Goal: Task Accomplishment & Management: Manage account settings

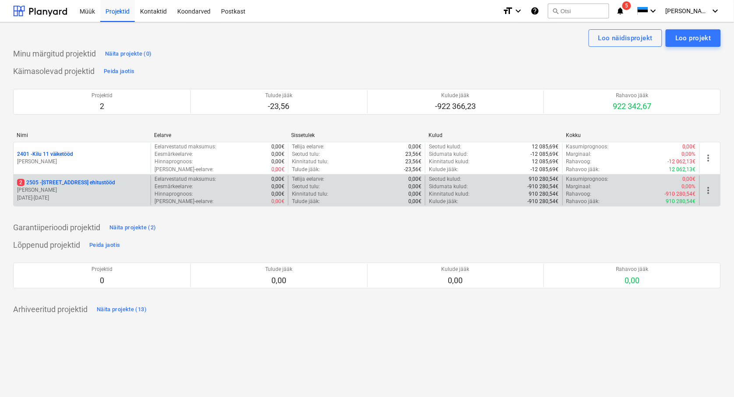
click at [80, 185] on p "[STREET_ADDRESS] ehitustööd" at bounding box center [66, 182] width 98 height 7
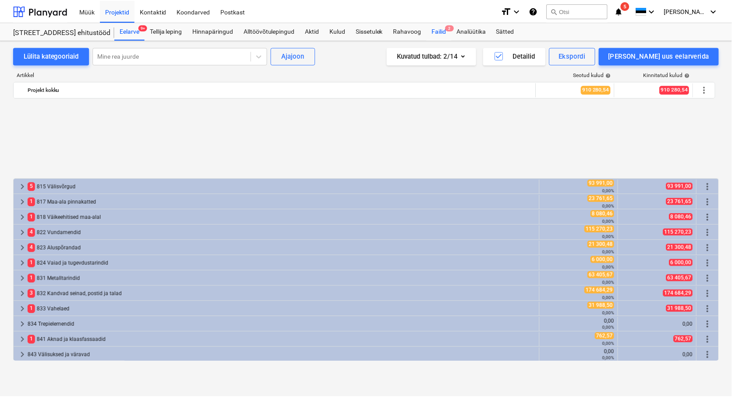
scroll to position [389, 0]
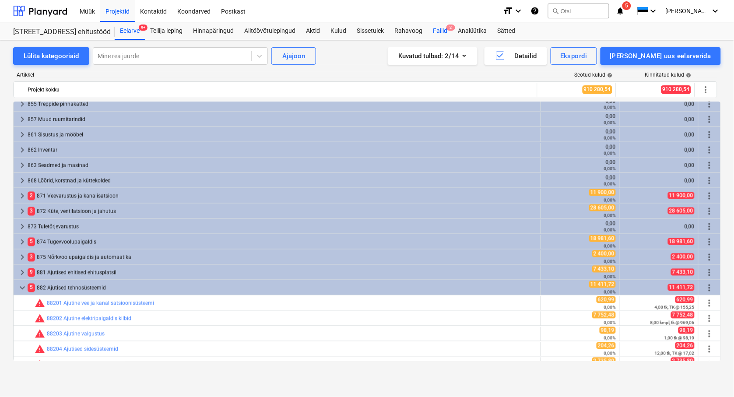
click at [438, 35] on div "Failid 2" at bounding box center [440, 31] width 25 height 18
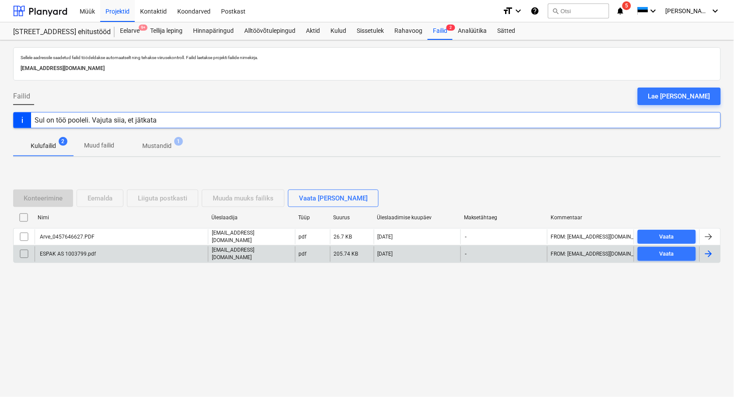
click at [61, 249] on div "ESPAK AS 1003799.pdf" at bounding box center [121, 254] width 173 height 15
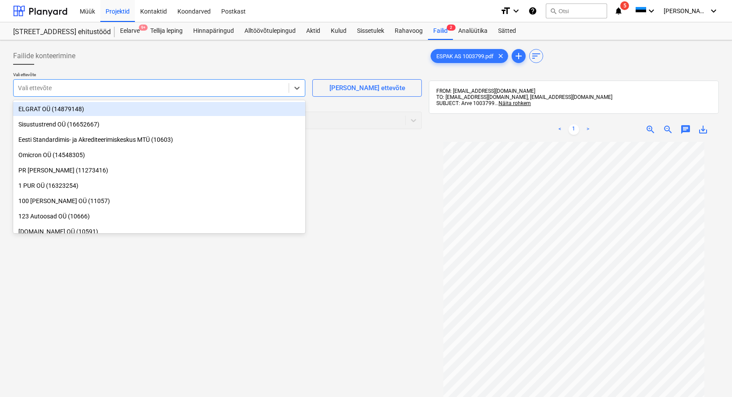
click at [40, 89] on div at bounding box center [151, 88] width 266 height 9
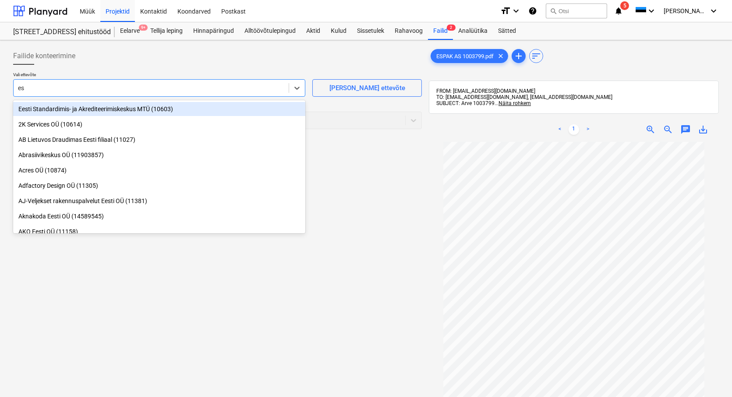
type input "esp"
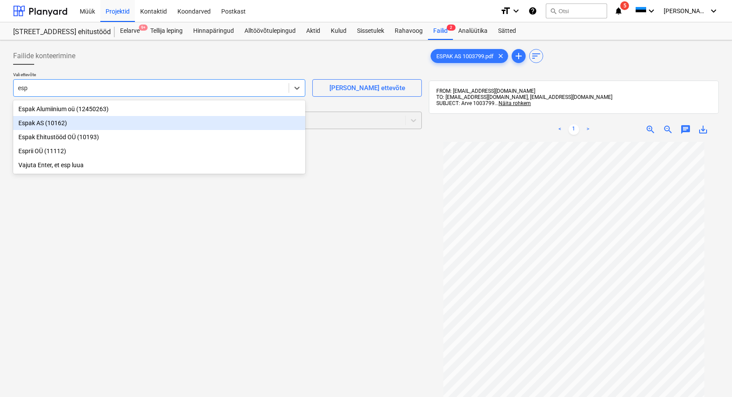
click at [27, 120] on div "Espak AS (10162)" at bounding box center [159, 123] width 292 height 14
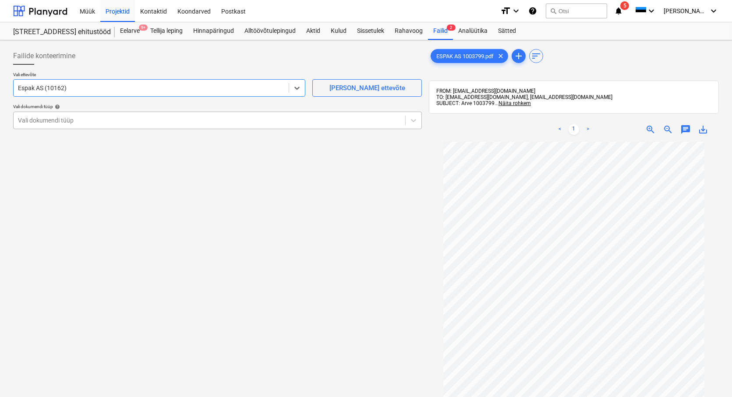
click at [28, 120] on div at bounding box center [209, 120] width 383 height 9
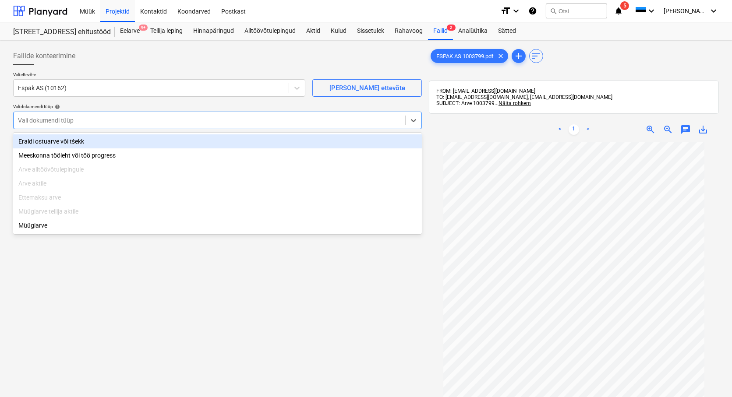
click at [40, 143] on div "Eraldi ostuarve või tšekk" at bounding box center [217, 141] width 409 height 14
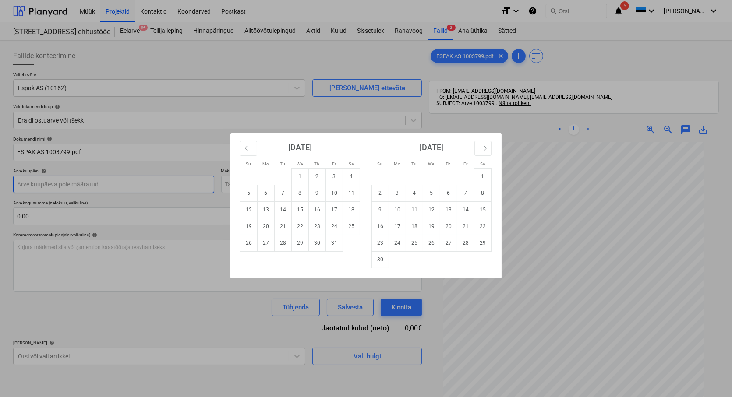
click at [36, 184] on body "Müük Projektid Kontaktid Koondarved Postkast format_size keyboard_arrow_down he…" at bounding box center [366, 198] width 732 height 397
click at [285, 192] on td "7" at bounding box center [283, 193] width 17 height 17
type input "[DATE]"
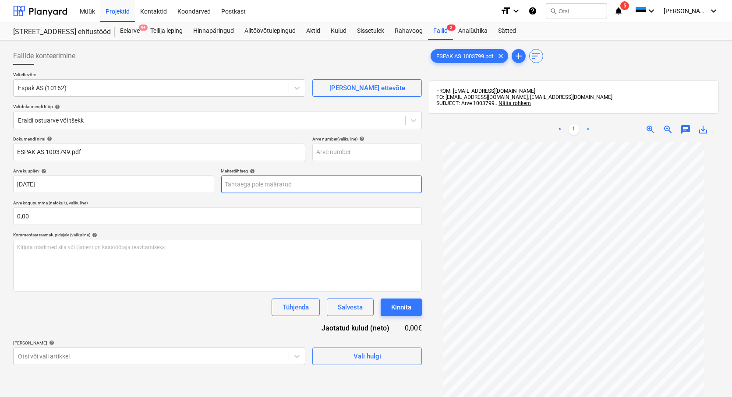
click at [239, 187] on body "Müük Projektid Kontaktid Koondarved Postkast format_size keyboard_arrow_down he…" at bounding box center [366, 198] width 732 height 397
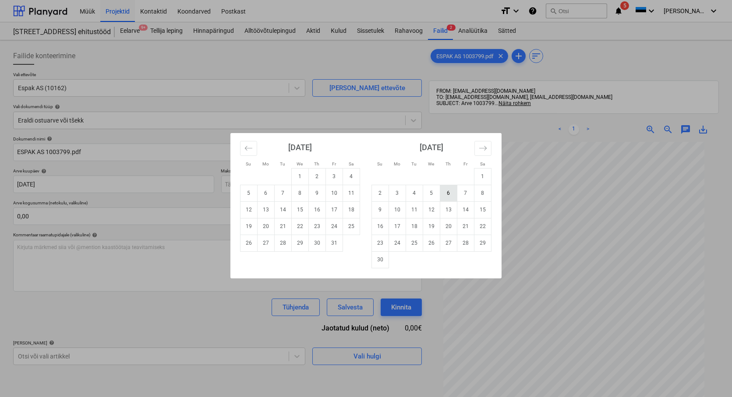
click at [449, 197] on td "6" at bounding box center [448, 193] width 17 height 17
type input "[DATE]"
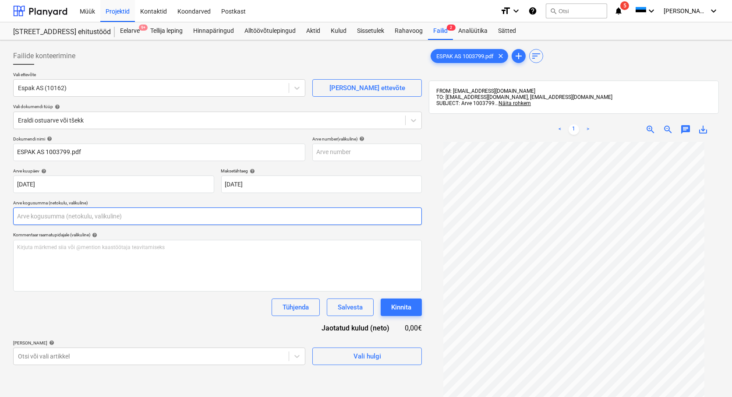
click at [29, 218] on input "text" at bounding box center [217, 217] width 409 height 18
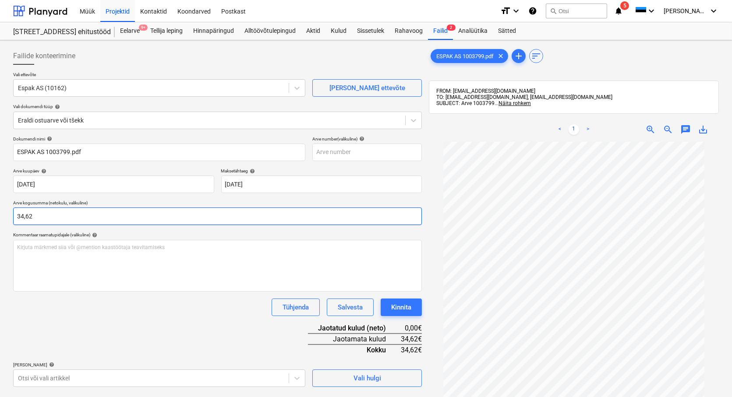
type input "34,62"
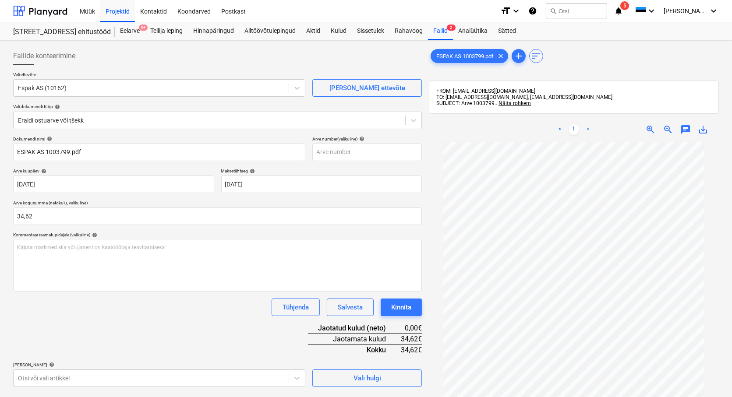
click at [71, 316] on div "Tühjenda Salvesta Kinnita" at bounding box center [217, 308] width 409 height 18
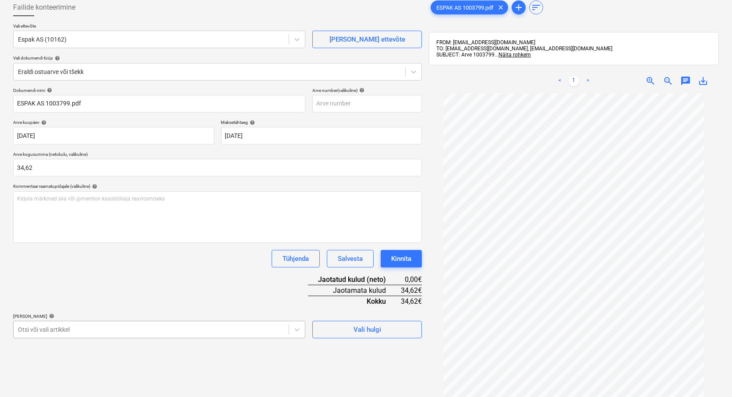
scroll to position [127, 0]
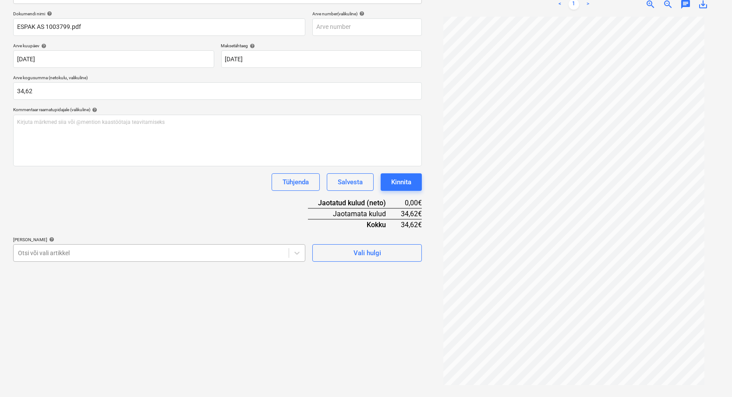
click at [49, 272] on body "Müük Projektid Kontaktid Koondarved Postkast format_size keyboard_arrow_down he…" at bounding box center [366, 73] width 732 height 397
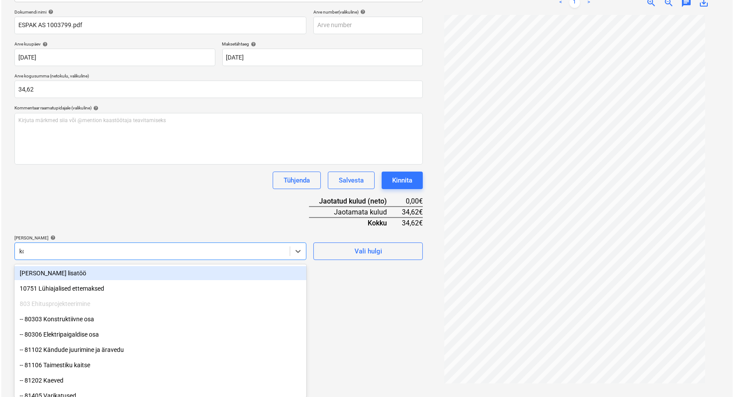
scroll to position [125, 0]
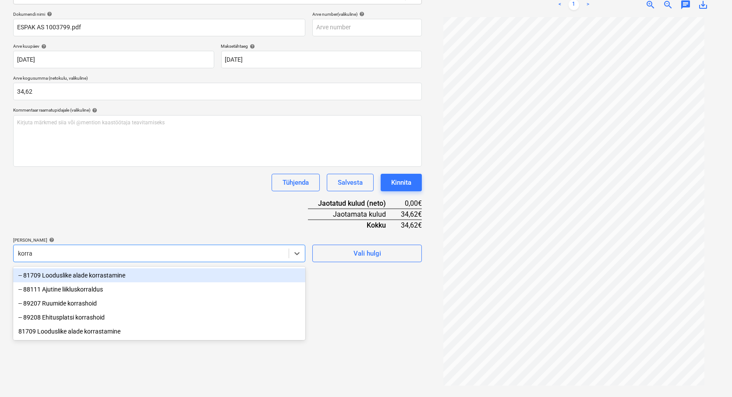
type input "korras"
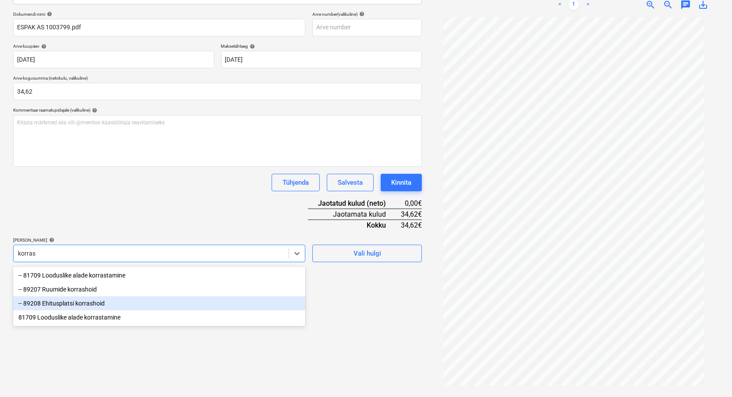
click at [70, 298] on div "-- 89208 Ehitusplatsi korrashoid" at bounding box center [159, 303] width 292 height 14
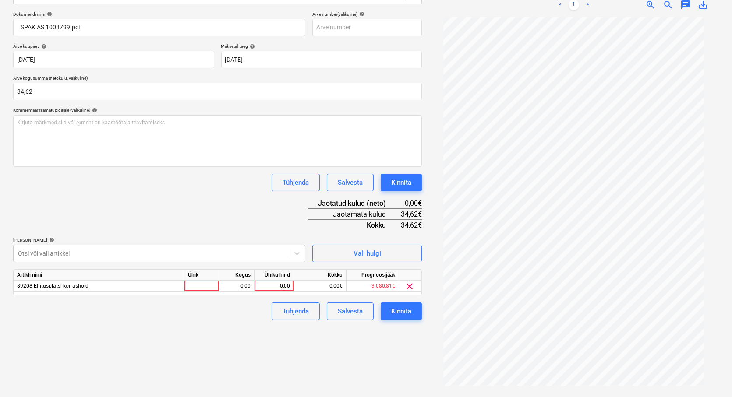
drag, startPoint x: 353, startPoint y: 356, endPoint x: 316, endPoint y: 338, distance: 41.7
click at [353, 356] on div "Failide konteerimine Vali ettevõte Espak AS (10162) [PERSON_NAME] uus ettevõte …" at bounding box center [218, 156] width 416 height 475
click at [201, 286] on div at bounding box center [201, 286] width 35 height 11
type input "tk"
click at [229, 284] on div "0,00" at bounding box center [237, 286] width 28 height 11
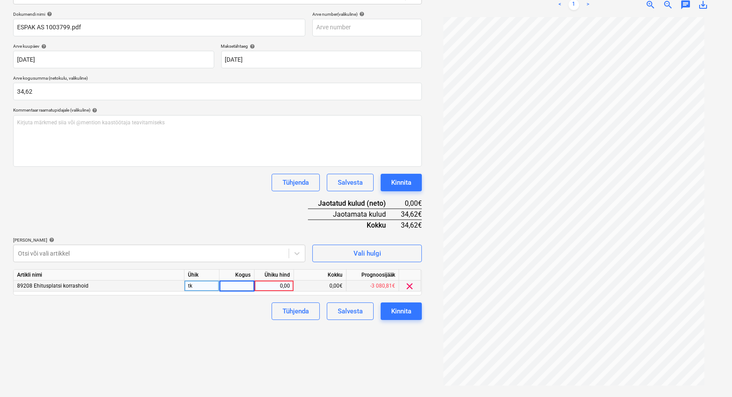
type input "1"
click at [283, 283] on div "0,00" at bounding box center [274, 286] width 32 height 11
type input "34,62"
drag, startPoint x: 269, startPoint y: 362, endPoint x: 282, endPoint y: 360, distance: 12.3
click at [275, 362] on div "Failide konteerimine Vali ettevõte Espak AS (10162) [PERSON_NAME] uus ettevõte …" at bounding box center [218, 156] width 416 height 475
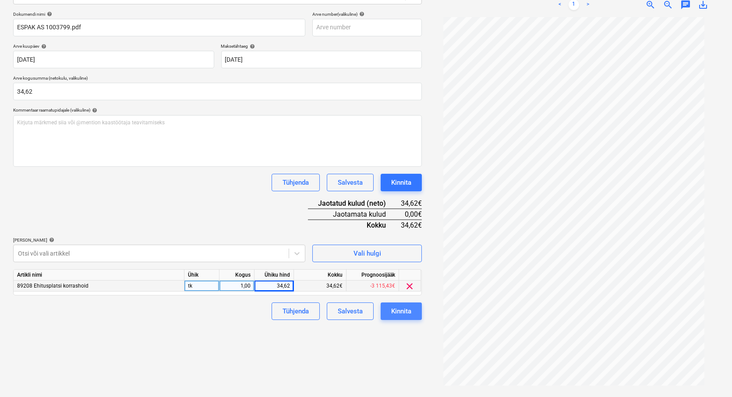
click at [397, 310] on div "Kinnita" at bounding box center [401, 311] width 20 height 11
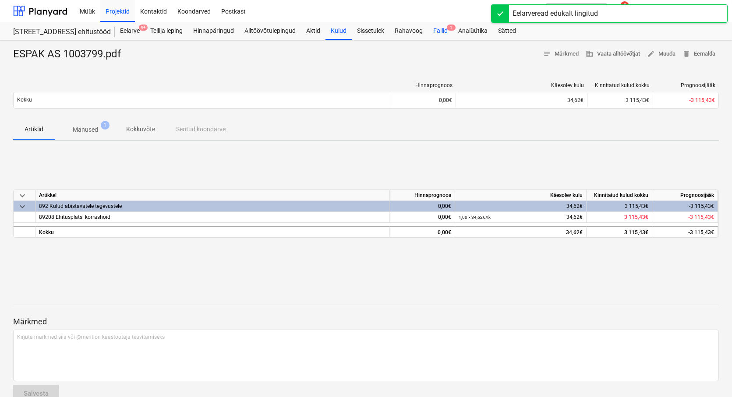
click at [440, 32] on div "Failid 1" at bounding box center [440, 31] width 25 height 18
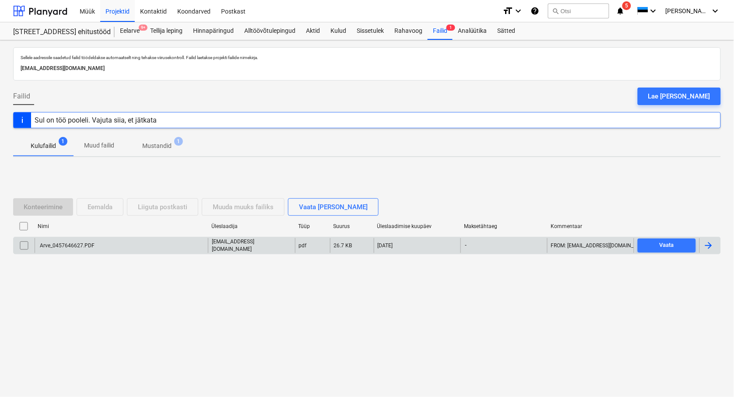
click at [67, 243] on div "Arve_0457646627.PDF" at bounding box center [67, 246] width 56 height 6
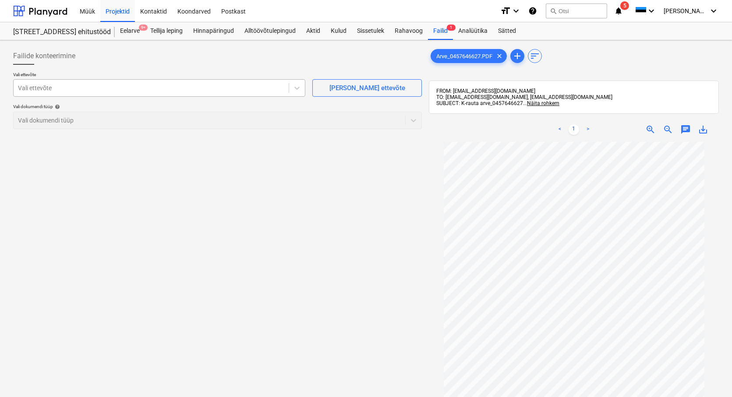
click at [59, 90] on div at bounding box center [151, 88] width 266 height 9
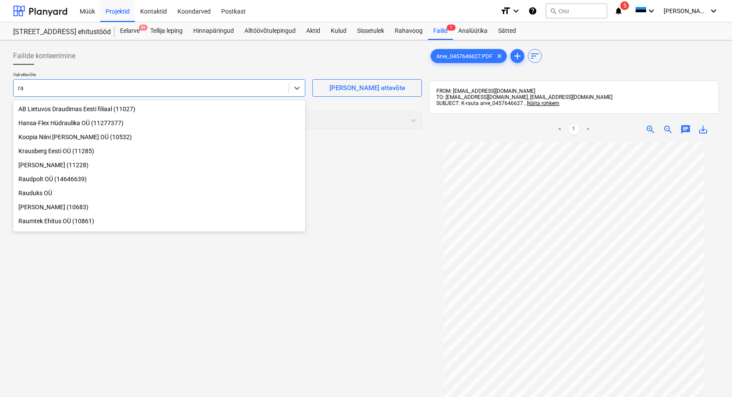
type input "r"
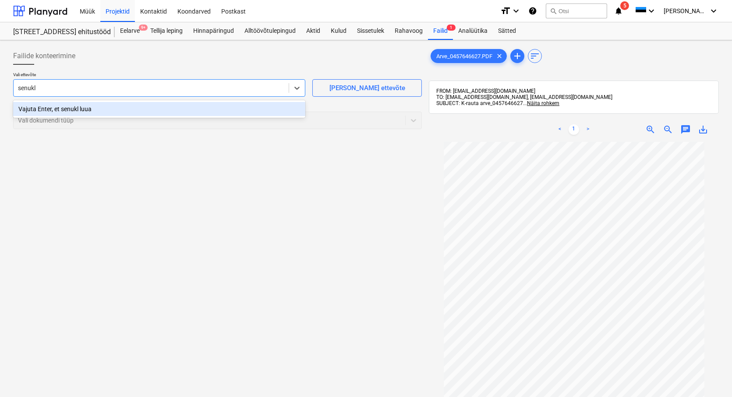
type input "senuk"
click at [80, 105] on div "Kesko Senukai Estonia AS (10003)" at bounding box center [159, 109] width 292 height 14
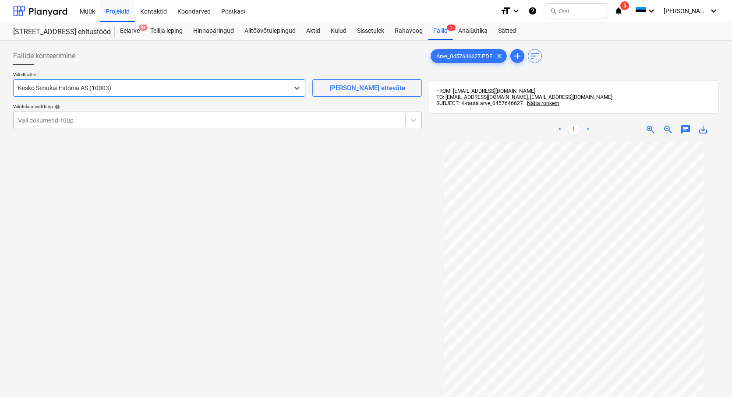
click at [55, 118] on div at bounding box center [209, 120] width 383 height 9
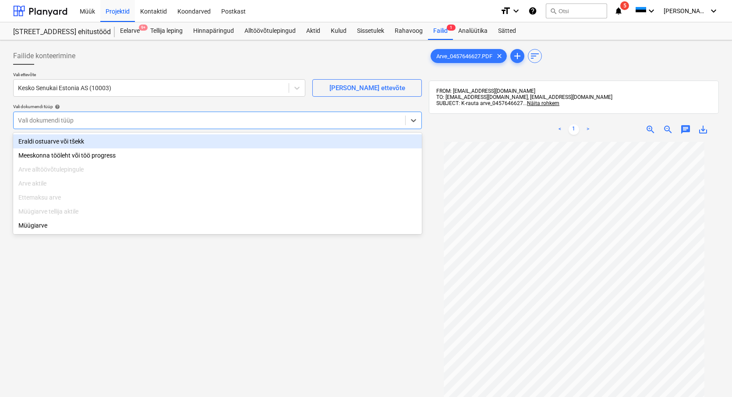
click at [46, 139] on div "Eraldi ostuarve või tšekk" at bounding box center [217, 141] width 409 height 14
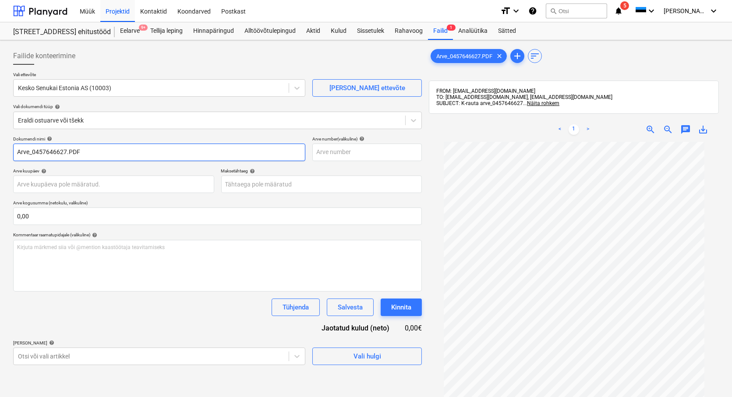
drag, startPoint x: 36, startPoint y: 150, endPoint x: 6, endPoint y: 145, distance: 30.2
click at [6, 145] on div "Failide konteerimine Vali ettevõte Kesko Senukai Estonia AS (10003) [PERSON_NAM…" at bounding box center [366, 280] width 732 height 481
drag, startPoint x: 65, startPoint y: 151, endPoint x: 49, endPoint y: 153, distance: 16.4
click at [49, 153] on input "457646627.PDF" at bounding box center [159, 153] width 292 height 18
type input "457646627"
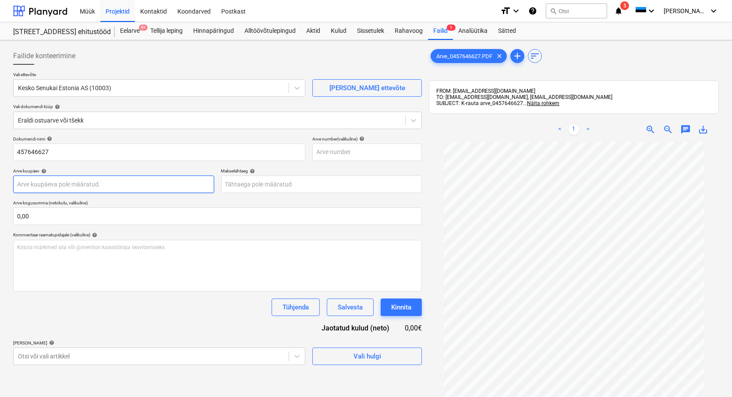
click at [24, 187] on body "Müük Projektid Kontaktid Koondarved Postkast format_size keyboard_arrow_down he…" at bounding box center [366, 198] width 732 height 397
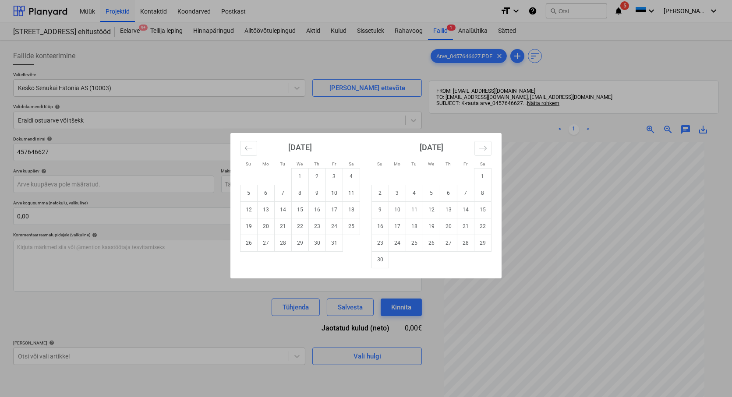
click at [547, 169] on div "Su Mo Tu We Th Fr Sa Su Mo Tu We Th Fr Sa [DATE] 1 2 3 4 5 6 7 8 9 10 11 12 13 …" at bounding box center [366, 198] width 732 height 397
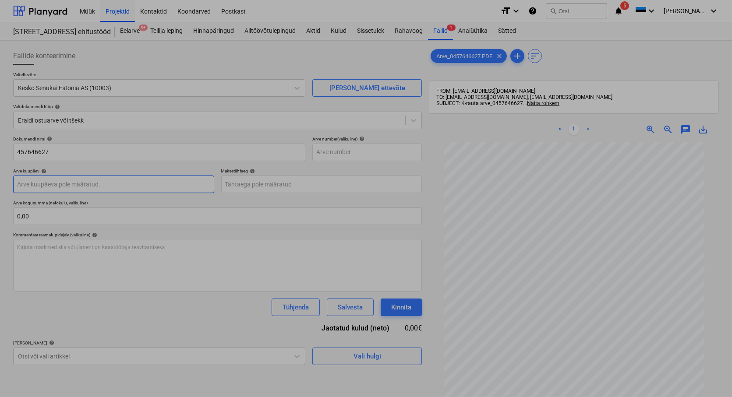
click at [83, 180] on body "Müük Projektid Kontaktid Koondarved Postkast format_size keyboard_arrow_down he…" at bounding box center [366, 198] width 732 height 397
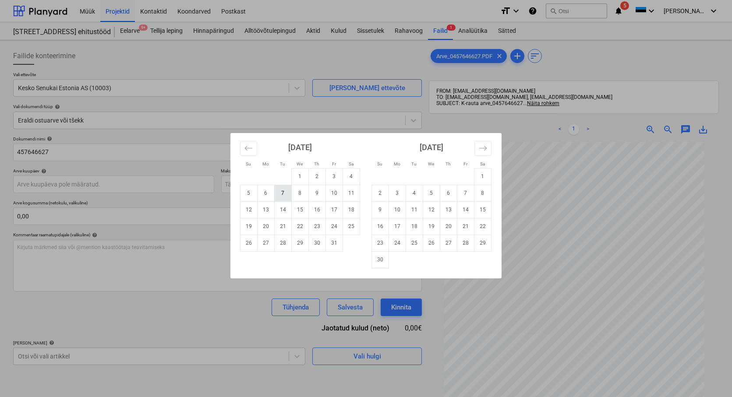
click at [282, 194] on td "7" at bounding box center [283, 193] width 17 height 17
type input "[DATE]"
click at [279, 187] on body "Müük Projektid Kontaktid Koondarved Postkast format_size keyboard_arrow_down he…" at bounding box center [366, 198] width 732 height 397
click at [447, 192] on td "6" at bounding box center [448, 193] width 17 height 17
type input "[DATE]"
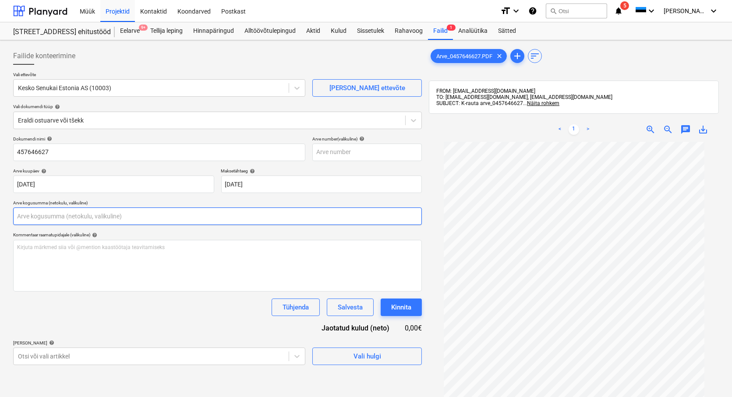
click at [40, 215] on input "text" at bounding box center [217, 217] width 409 height 18
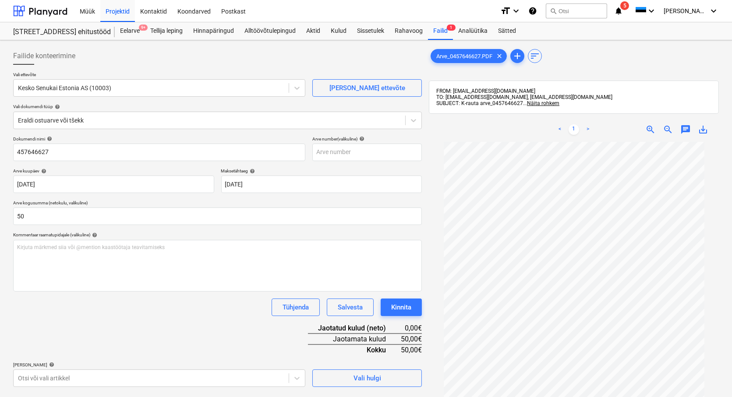
type input "50,00"
click at [89, 316] on div "Dokumendi nimi help 457646627 Arve number (valikuline) help Arve kuupäev help […" at bounding box center [217, 261] width 409 height 251
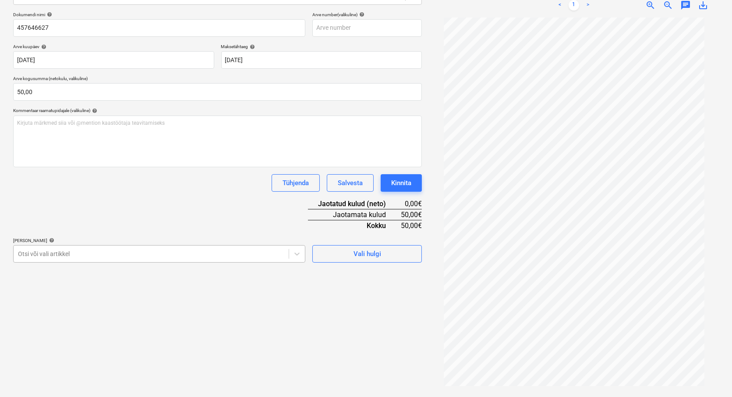
click at [68, 273] on body "Müük Projektid Kontaktid Koondarved Postkast format_size keyboard_arrow_down he…" at bounding box center [366, 74] width 732 height 397
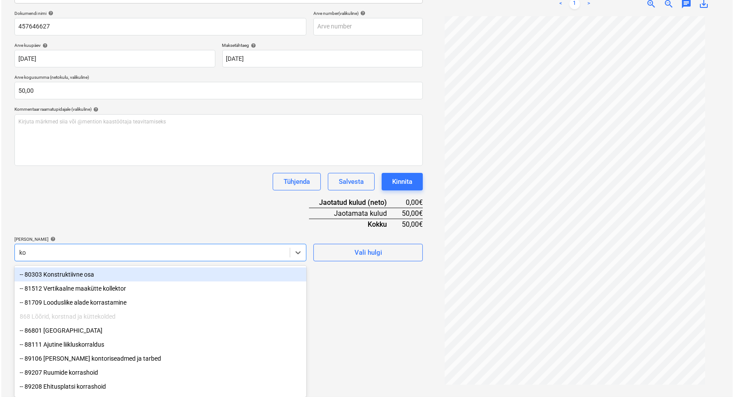
scroll to position [125, 0]
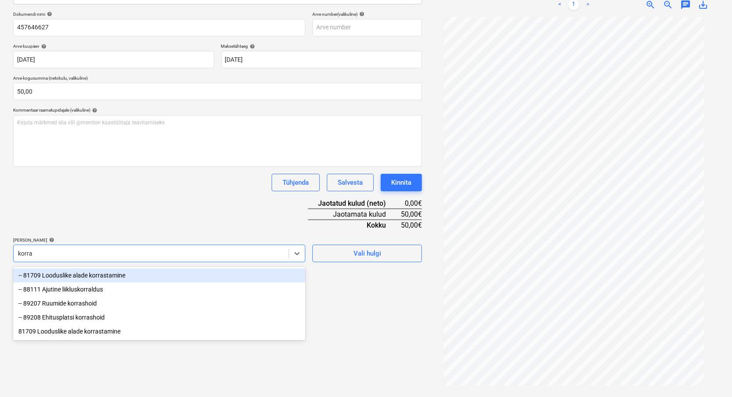
type input "korras"
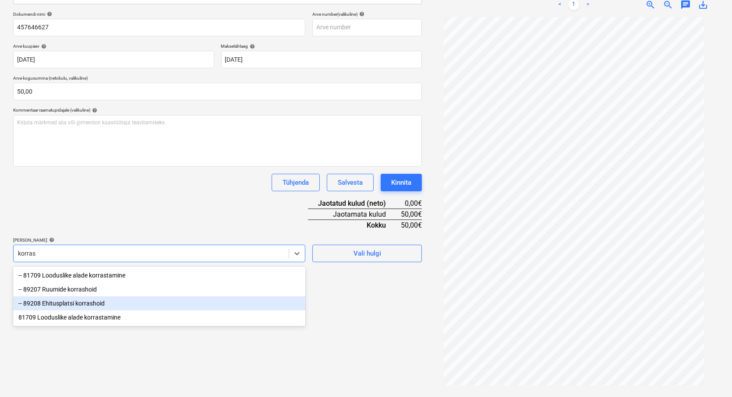
click at [77, 306] on div "-- 89208 Ehitusplatsi korrashoid" at bounding box center [159, 303] width 292 height 14
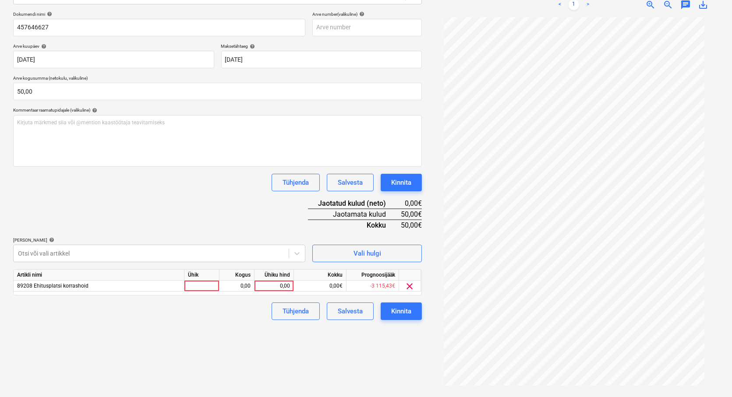
click at [345, 362] on div "Failide konteerimine Vali ettevõte Kesko Senukai Estonia AS (10003) [PERSON_NAM…" at bounding box center [218, 156] width 416 height 475
click at [194, 286] on div at bounding box center [201, 286] width 35 height 11
type input "tk"
click at [237, 290] on div "0,00" at bounding box center [237, 286] width 28 height 11
type input "1"
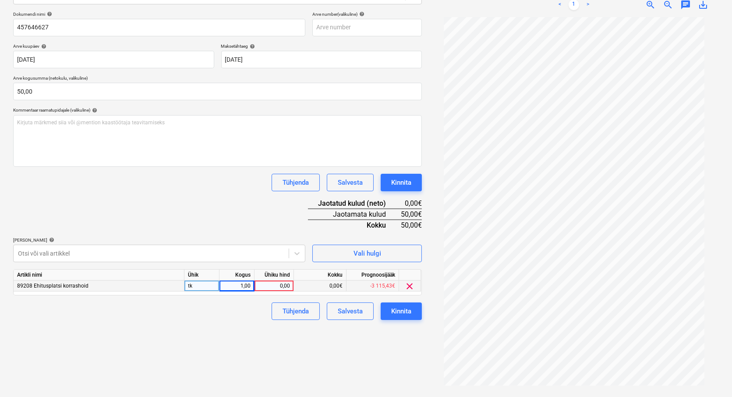
click at [275, 286] on div "0,00" at bounding box center [274, 286] width 32 height 11
type input "50"
click at [400, 315] on div "Kinnita" at bounding box center [401, 311] width 20 height 11
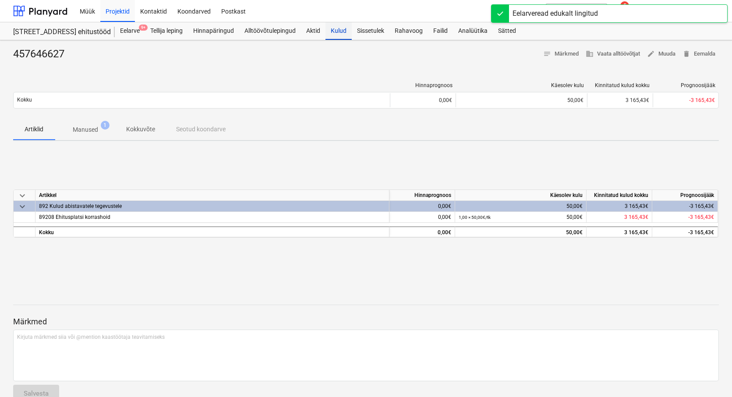
click at [345, 28] on div "Kulud" at bounding box center [338, 31] width 26 height 18
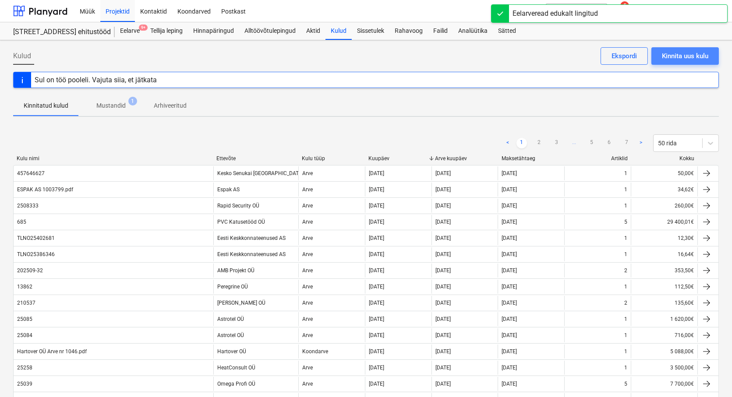
click at [695, 55] on div "Kinnita uus kulu" at bounding box center [685, 55] width 46 height 11
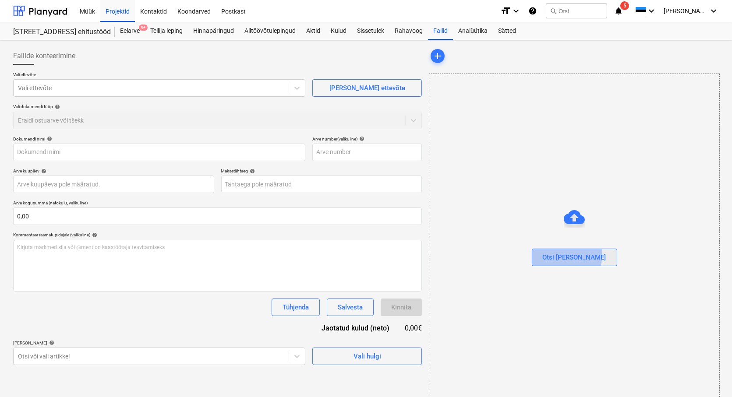
click at [585, 255] on div "Otsi [PERSON_NAME]" at bounding box center [575, 257] width 64 height 11
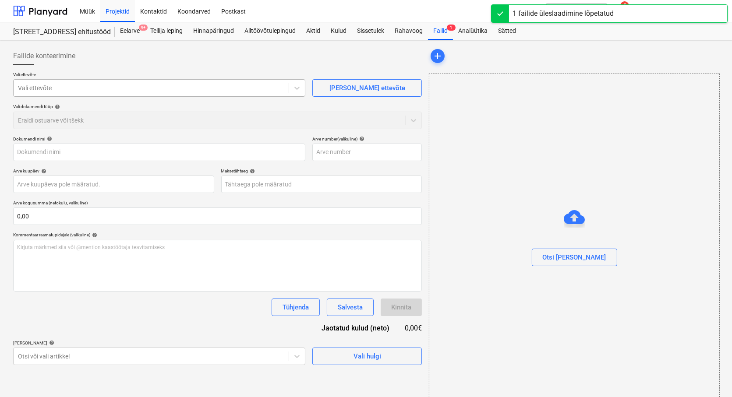
type input "Arve 2591 Grand Ehitus.pdf"
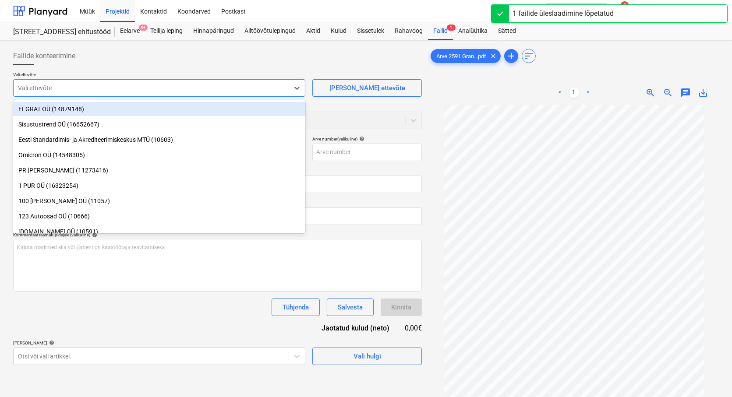
click at [38, 86] on div at bounding box center [151, 88] width 266 height 9
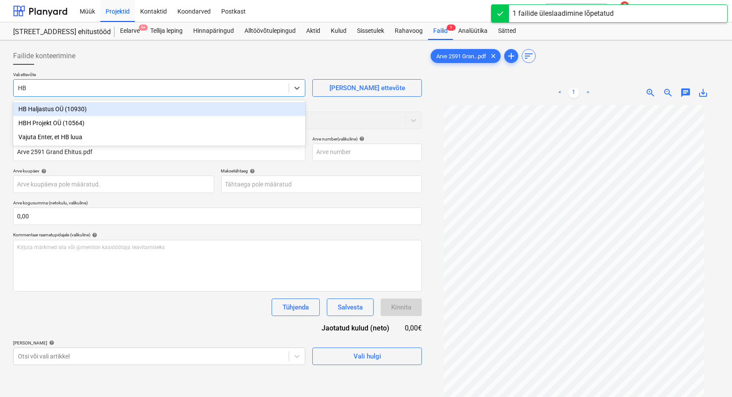
type input "HBH"
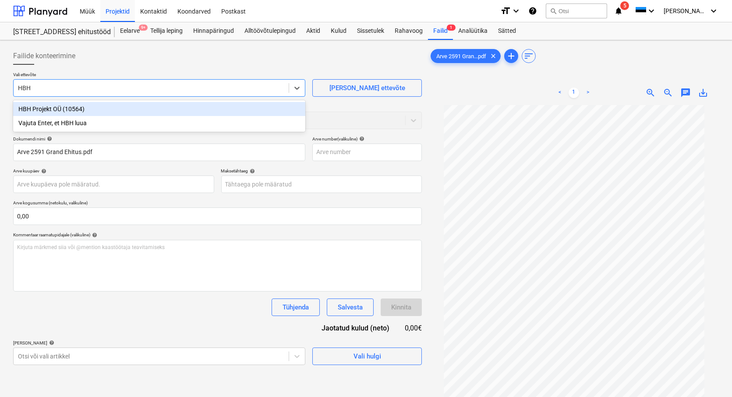
click at [41, 107] on div "HBH Projekt OÜ (10564)" at bounding box center [159, 109] width 292 height 14
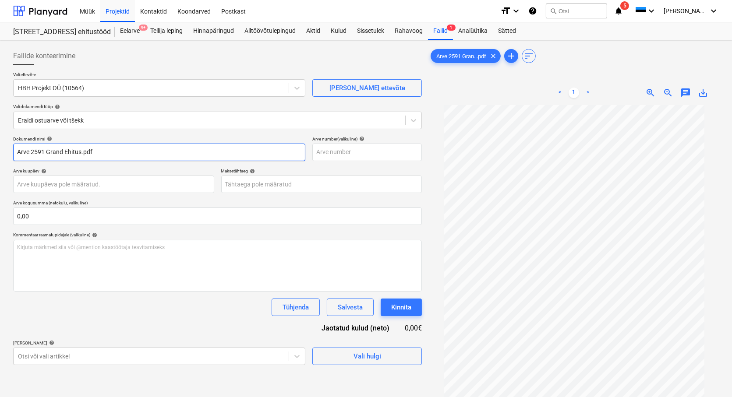
drag, startPoint x: 31, startPoint y: 153, endPoint x: -39, endPoint y: 158, distance: 70.2
click at [0, 158] on html "Müük Projektid Kontaktid Koondarved Postkast format_size keyboard_arrow_down he…" at bounding box center [366, 198] width 732 height 397
drag, startPoint x: 81, startPoint y: 152, endPoint x: 31, endPoint y: 147, distance: 51.0
click at [31, 147] on input "2591 Grand Ehitus.pdf" at bounding box center [159, 153] width 292 height 18
type input "2591"
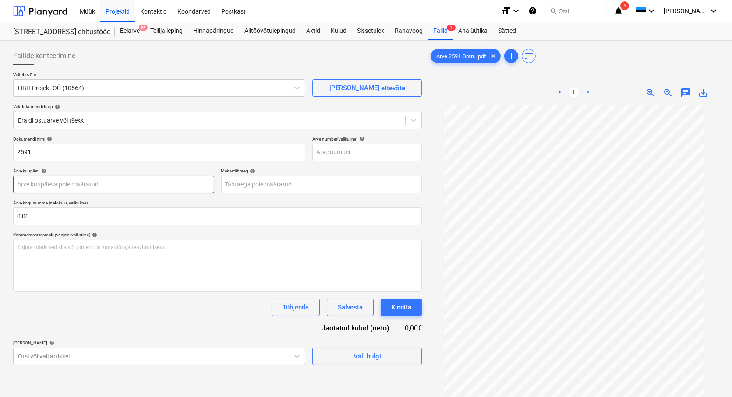
click at [32, 184] on body "Müük Projektid Kontaktid Koondarved Postkast format_size keyboard_arrow_down he…" at bounding box center [366, 198] width 732 height 397
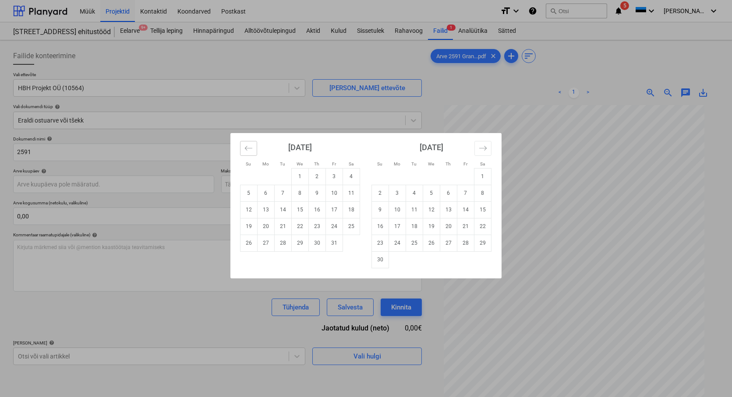
drag, startPoint x: 246, startPoint y: 142, endPoint x: 301, endPoint y: 205, distance: 83.8
click at [246, 143] on button "Move backward to switch to the previous month." at bounding box center [248, 148] width 17 height 15
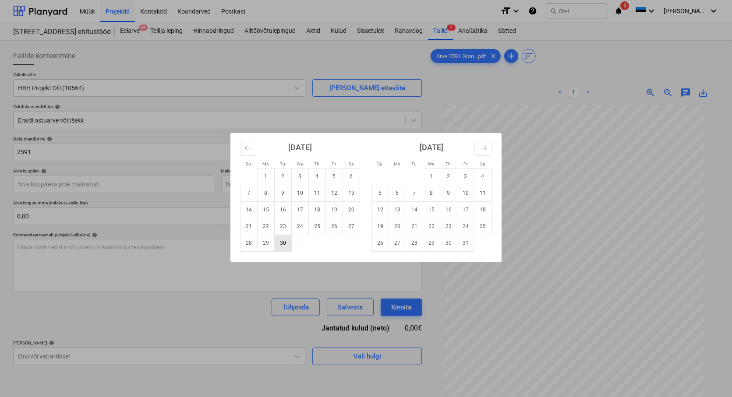
click at [281, 242] on td "30" at bounding box center [283, 243] width 17 height 17
type input "[DATE]"
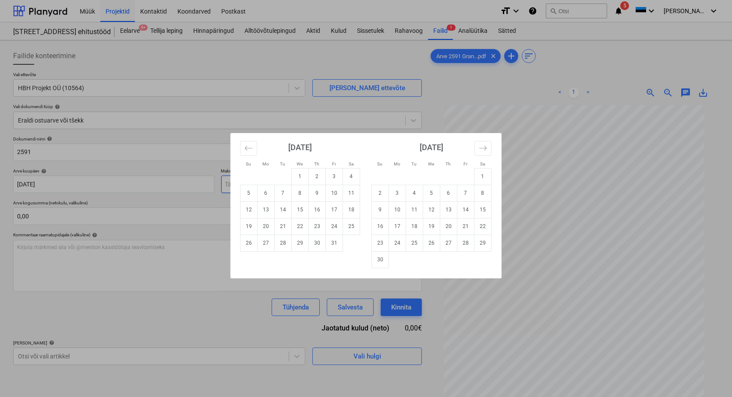
click at [258, 184] on body "Müük Projektid Kontaktid Koondarved Postkast format_size keyboard_arrow_down he…" at bounding box center [366, 198] width 732 height 397
click at [283, 222] on td "21" at bounding box center [283, 226] width 17 height 17
type input "[DATE]"
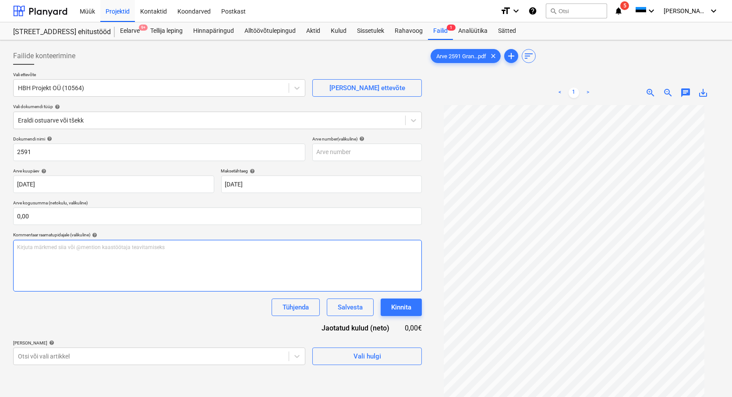
click at [31, 245] on p "Kirjuta märkmed siia või @mention kaastöötaja teavitamiseks ﻿" at bounding box center [217, 247] width 401 height 7
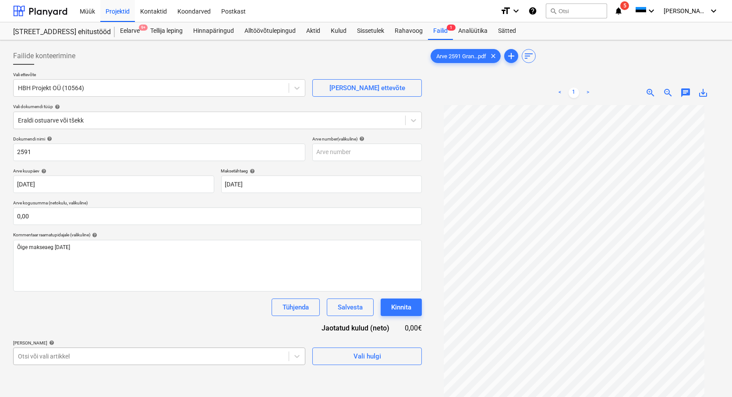
click at [63, 359] on body "Müük Projektid Kontaktid Koondarved Postkast format_size keyboard_arrow_down he…" at bounding box center [366, 198] width 732 height 397
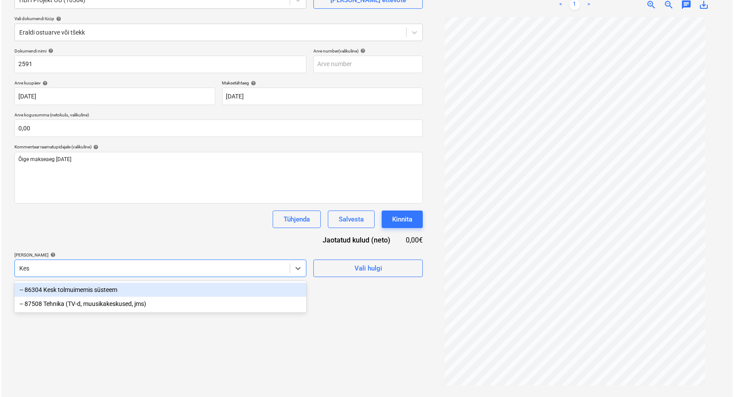
scroll to position [88, 0]
type input "Kesk"
click at [90, 291] on div "-- 86304 Kesk tolmuimemis süsteem" at bounding box center [159, 290] width 292 height 14
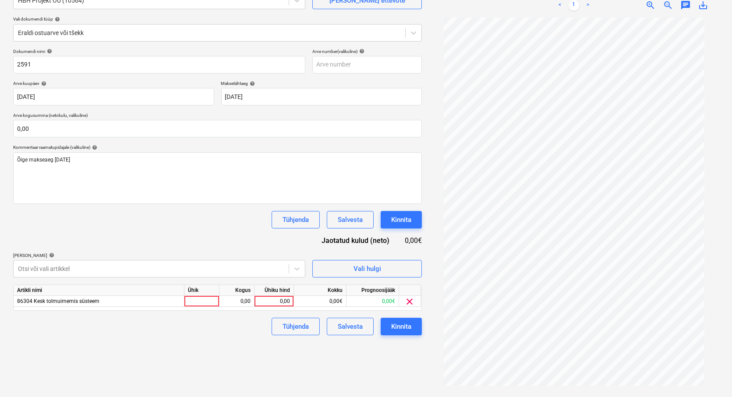
click at [339, 374] on div "Failide konteerimine Vali ettevõte HBH Projekt OÜ (10564) [PERSON_NAME] uus ett…" at bounding box center [218, 175] width 416 height 438
click at [201, 301] on div at bounding box center [201, 301] width 35 height 11
type input "tk"
click at [240, 297] on div "0,00" at bounding box center [237, 301] width 28 height 11
type input "1"
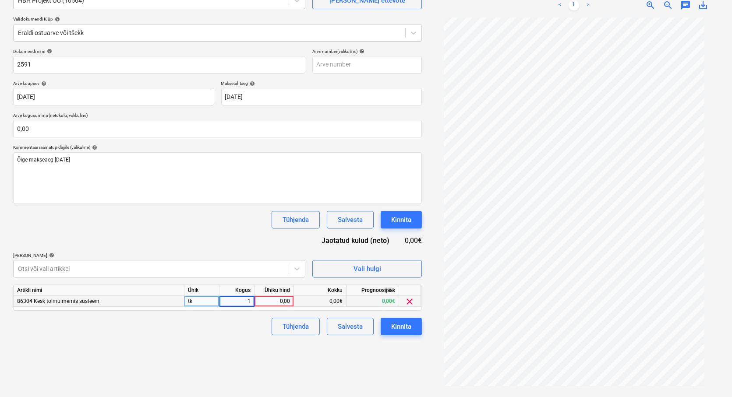
click at [282, 305] on div "0,00" at bounding box center [274, 301] width 32 height 11
type input "694"
click at [224, 376] on div "Failide konteerimine Vali ettevõte HBH Projekt OÜ (10564) [PERSON_NAME] uus ett…" at bounding box center [218, 175] width 416 height 438
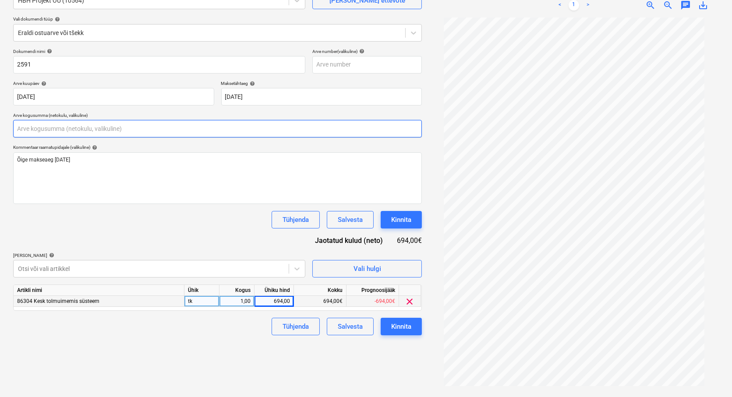
click at [25, 129] on input "text" at bounding box center [217, 129] width 409 height 18
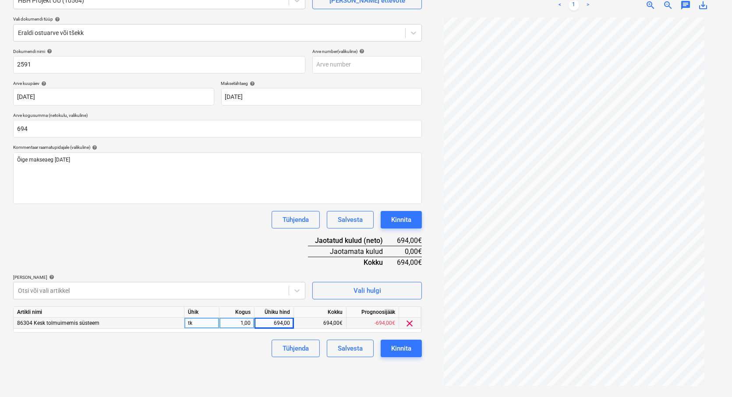
type input "694,00"
click at [106, 360] on div "Failide konteerimine Vali ettevõte HBH Projekt OÜ (10564) [PERSON_NAME] uus ett…" at bounding box center [218, 175] width 416 height 438
click at [405, 350] on div "Kinnita" at bounding box center [401, 348] width 20 height 11
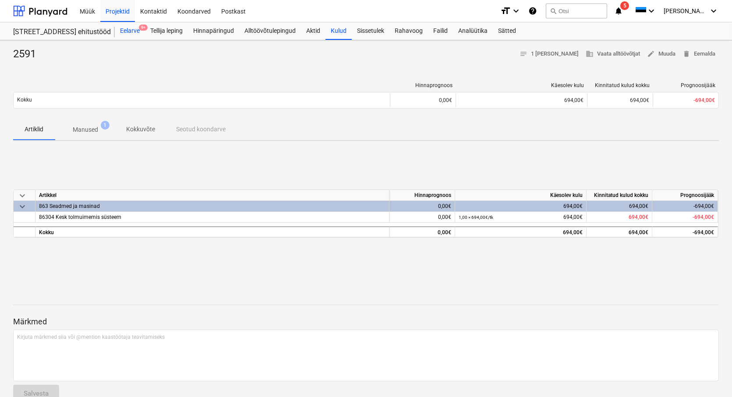
click at [128, 28] on div "Eelarve 9+" at bounding box center [130, 31] width 30 height 18
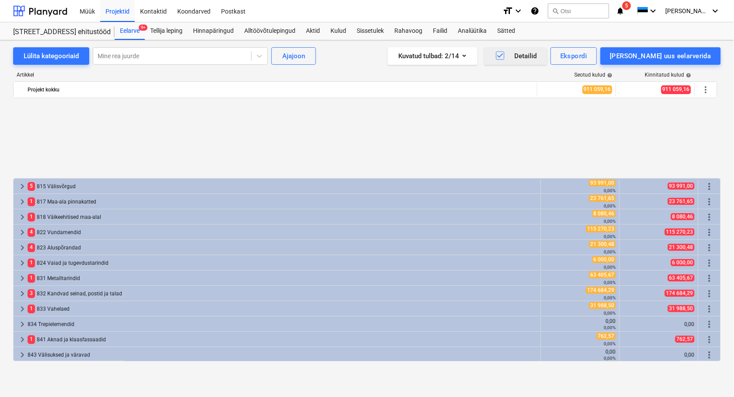
scroll to position [389, 0]
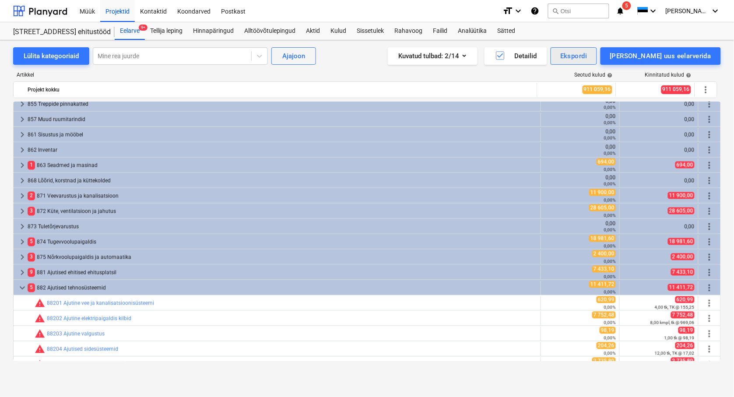
click at [587, 56] on div "Ekspordi" at bounding box center [574, 55] width 27 height 11
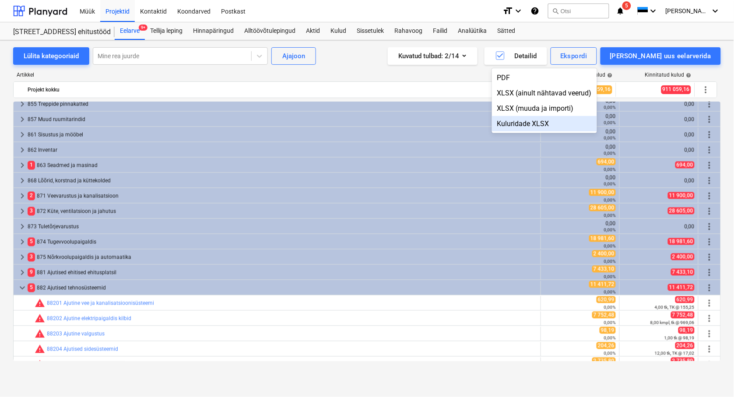
click at [555, 124] on div "Kuluridade XLSX" at bounding box center [544, 123] width 105 height 15
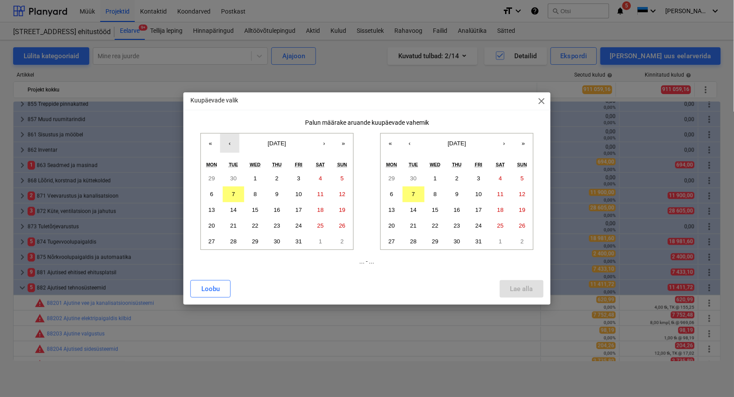
click at [232, 142] on button "‹" at bounding box center [229, 143] width 19 height 19
click at [209, 178] on button "1" at bounding box center [212, 179] width 22 height 16
click at [231, 243] on abbr "30" at bounding box center [233, 241] width 7 height 7
click at [211, 175] on abbr "1" at bounding box center [211, 178] width 3 height 7
click at [413, 143] on button "‹" at bounding box center [409, 143] width 19 height 19
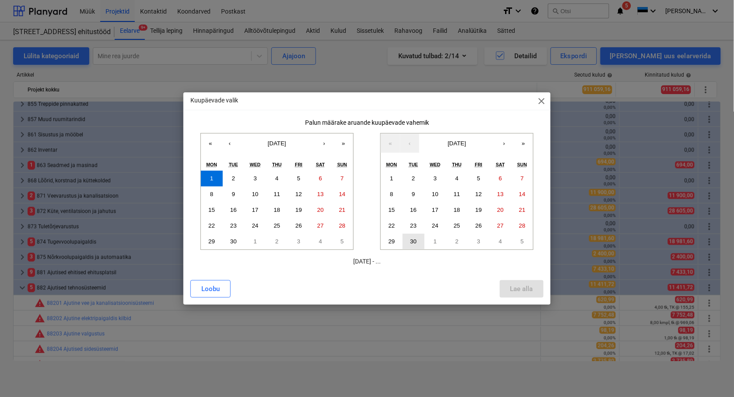
click at [414, 240] on abbr "30" at bounding box center [413, 241] width 7 height 7
click at [522, 287] on div "Lae alla" at bounding box center [522, 288] width 23 height 11
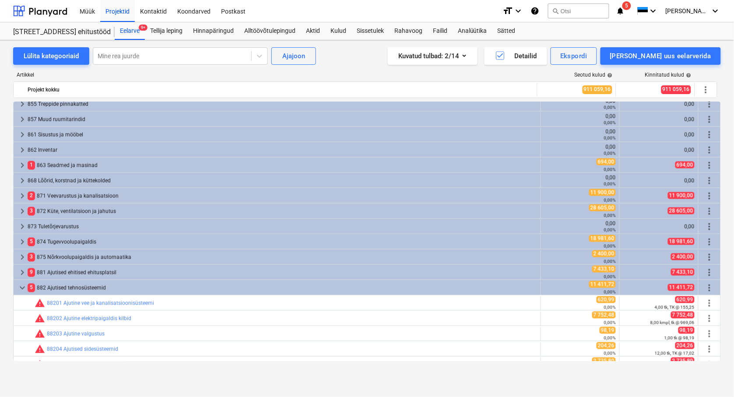
click at [514, 392] on div "Lülita kategooriaid Mine rea juurde Ajajoon Kuvatud tulbad : 2/14 Detailid Eksp…" at bounding box center [367, 218] width 734 height 357
click at [215, 374] on div "Lülita kategooriaid Mine rea juurde Ajajoon Kuvatud tulbad : 2/14 Detailid Eksp…" at bounding box center [367, 209] width 734 height 339
drag, startPoint x: 117, startPoint y: 9, endPoint x: 120, endPoint y: 14, distance: 5.3
click at [117, 10] on div "Projektid" at bounding box center [117, 11] width 35 height 22
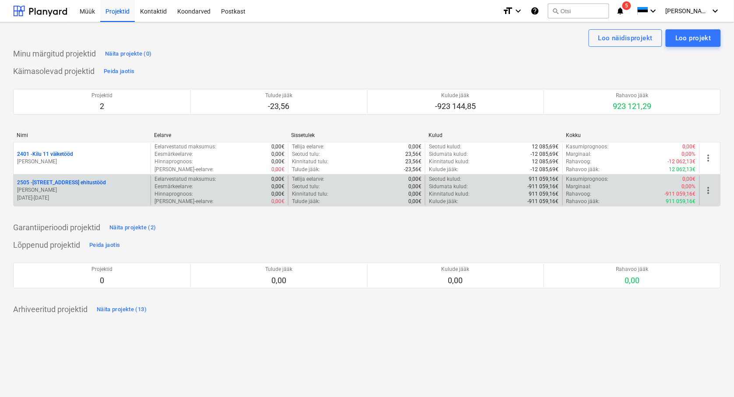
click at [59, 187] on p "[PERSON_NAME]" at bounding box center [82, 190] width 130 height 7
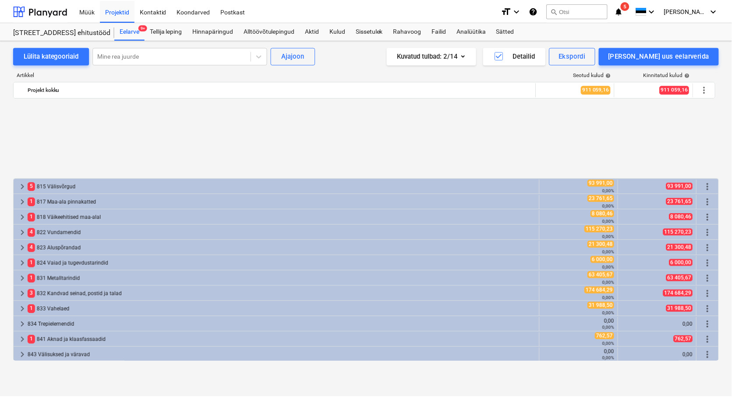
scroll to position [389, 0]
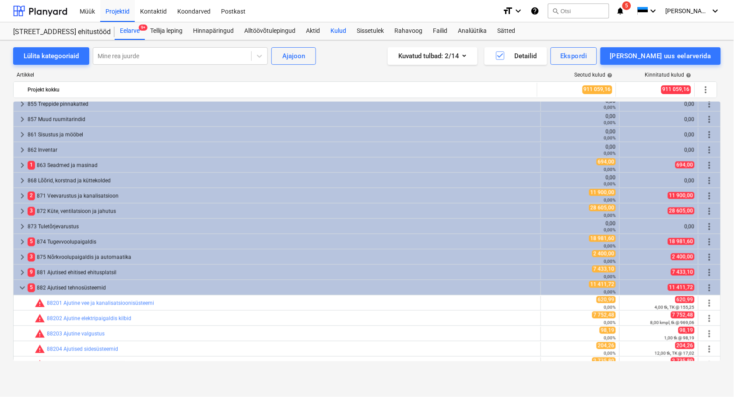
click at [336, 32] on div "Kulud" at bounding box center [338, 31] width 26 height 18
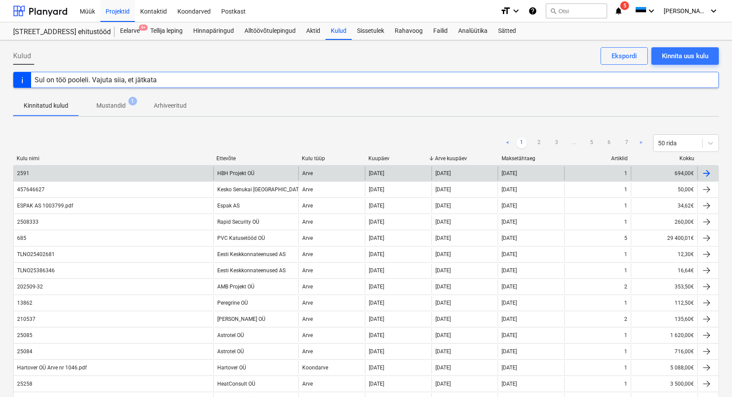
click at [30, 173] on div "2591" at bounding box center [24, 173] width 14 height 6
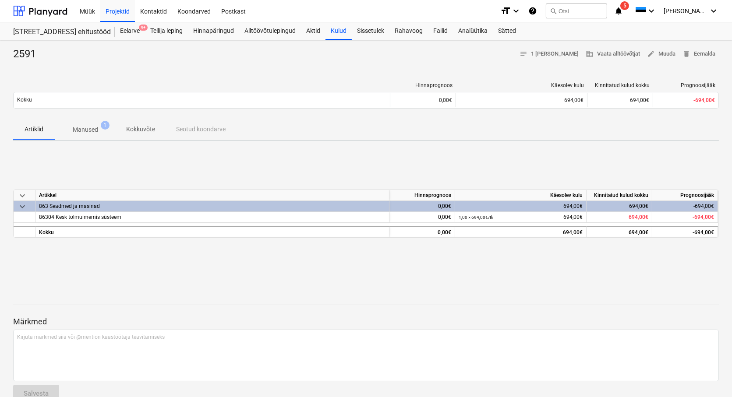
click at [88, 129] on p "Manused" at bounding box center [85, 129] width 25 height 9
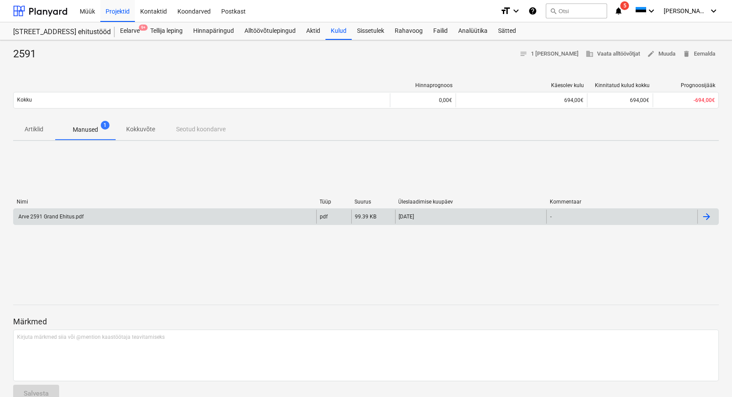
click at [64, 216] on div "Arve 2591 Grand Ehitus.pdf" at bounding box center [50, 217] width 67 height 6
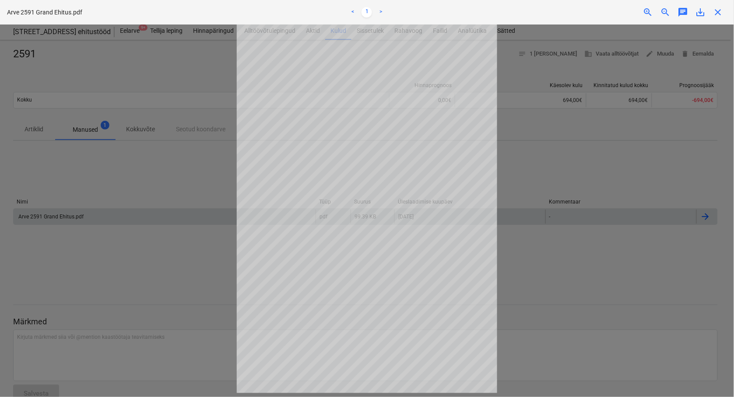
drag, startPoint x: 188, startPoint y: 190, endPoint x: 223, endPoint y: 161, distance: 45.4
click at [191, 187] on div at bounding box center [367, 211] width 734 height 373
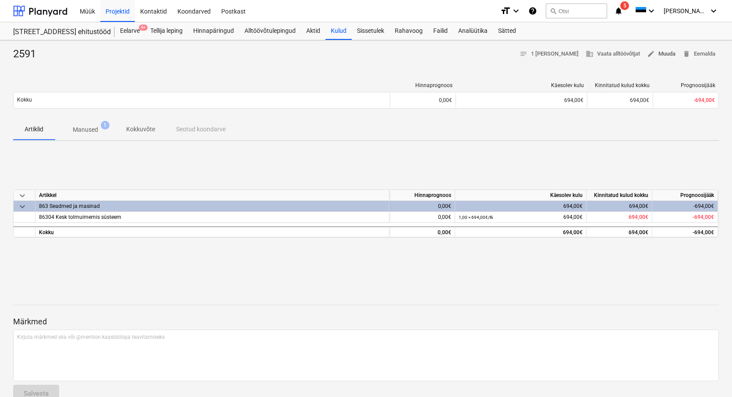
click at [667, 55] on span "edit Muuda" at bounding box center [661, 54] width 28 height 10
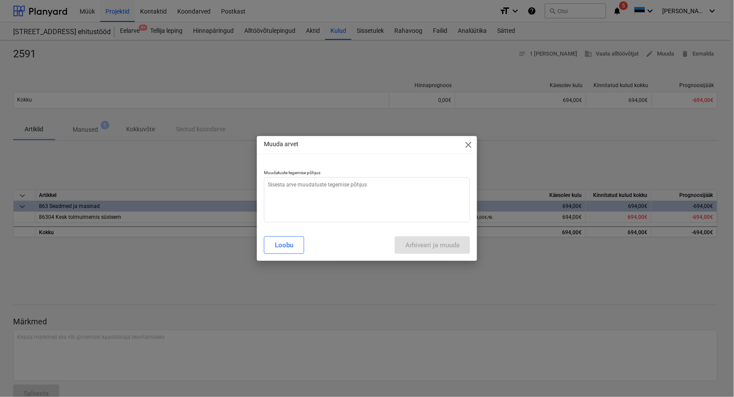
type textarea "x"
click at [271, 181] on textarea at bounding box center [367, 199] width 206 height 45
type textarea "M"
type textarea "x"
type textarea "Ma"
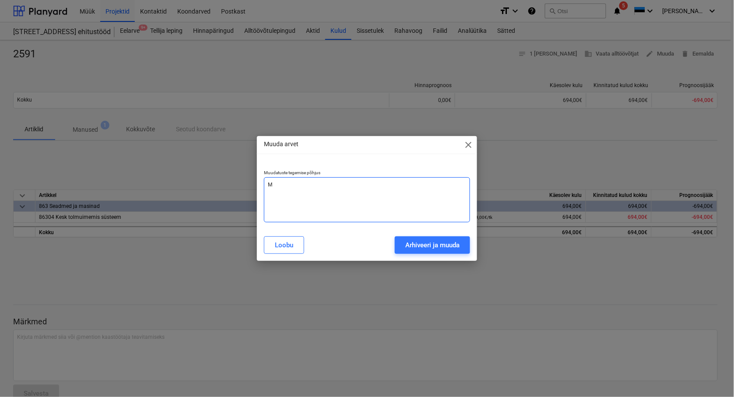
type textarea "x"
type textarea "Mak"
type textarea "x"
type textarea "Maks"
type textarea "x"
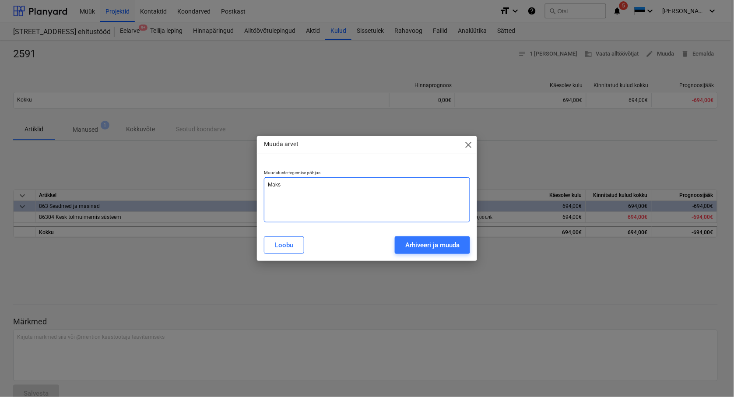
type textarea "Makse"
type textarea "x"
type textarea "Makset"
type textarea "x"
type textarea "Maksetä"
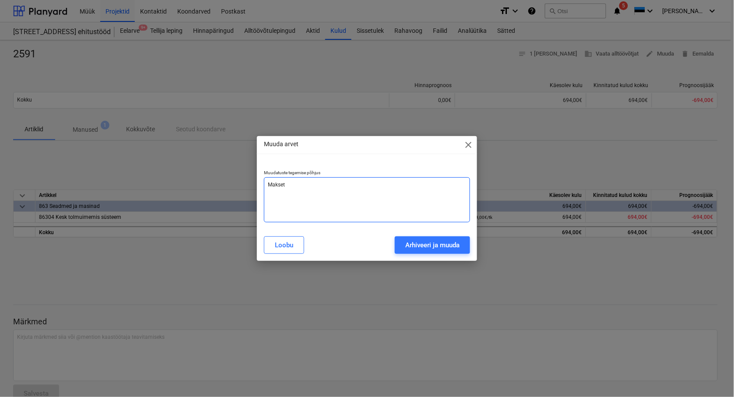
type textarea "x"
type textarea "Maksetäh"
type textarea "x"
type textarea "Maksetäht"
type textarea "x"
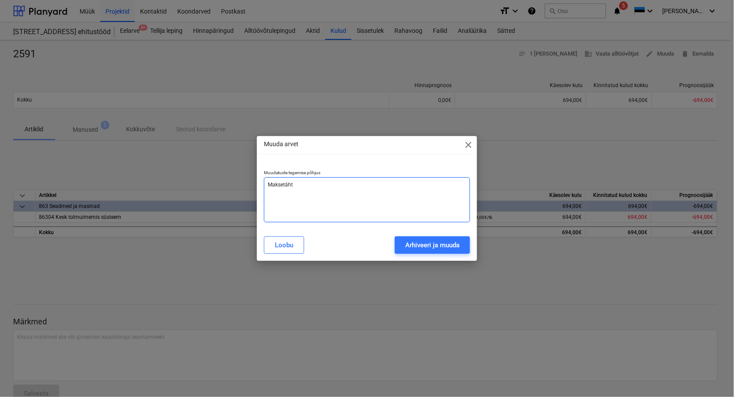
type textarea "Maksetähta"
type textarea "x"
type textarea "Maksetähtae"
type textarea "x"
type textarea "Maksetähtaeg"
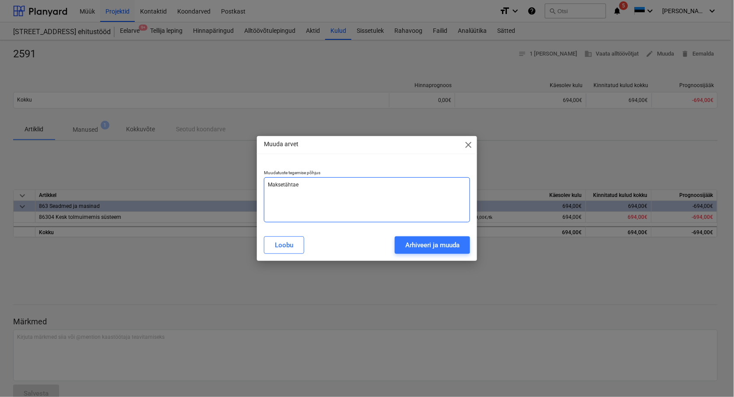
type textarea "x"
type textarea "Maksetähtaeg"
type textarea "x"
type textarea "Maksetähtaeg o"
type textarea "x"
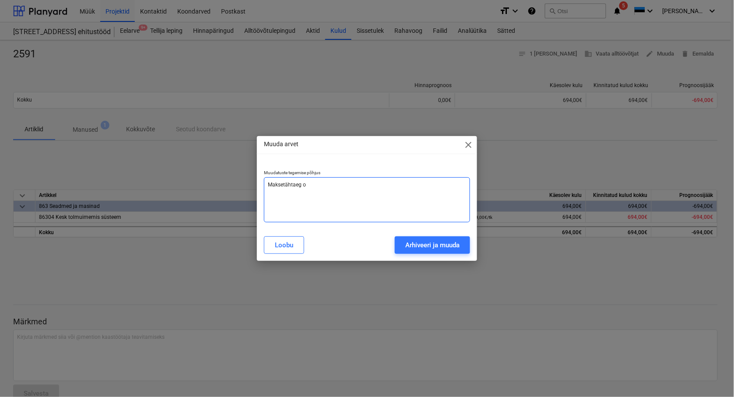
type textarea "Maksetähtaeg ol"
type textarea "x"
type textarea "Maksetähtaeg oli"
type textarea "x"
type textarea "Maksetähtaeg oli"
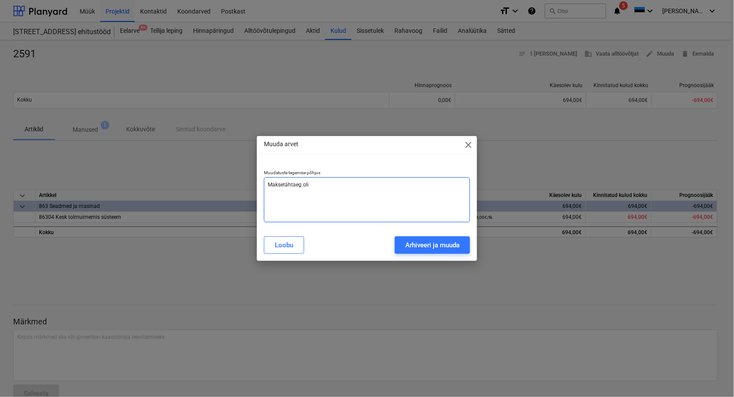
type textarea "x"
type textarea "Maksetähtaeg oli v"
type textarea "x"
type textarea "Maksetähtaeg oli va"
type textarea "x"
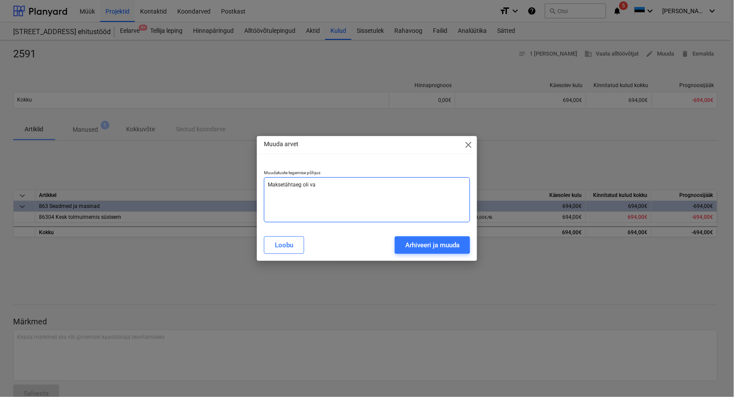
type textarea "Maksetähtaeg oli val"
type textarea "x"
type textarea "Maksetähtaeg oli vale"
type textarea "x"
type textarea "Maksetähtaeg oli vale"
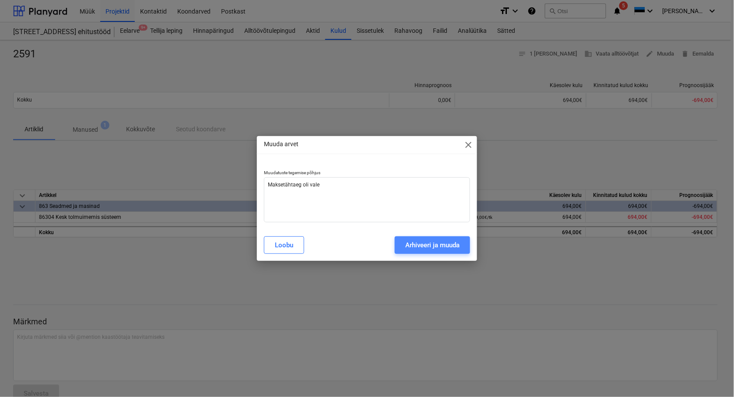
click at [446, 247] on div "Arhiveeri ja muuda" at bounding box center [433, 245] width 54 height 11
type textarea "x"
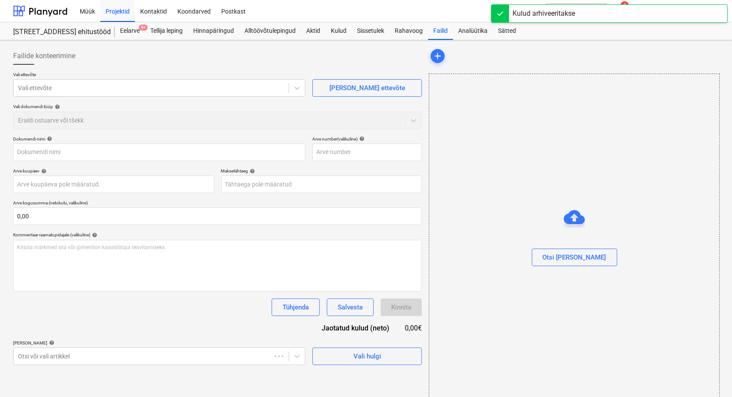
type input "2591"
type input "[DATE]"
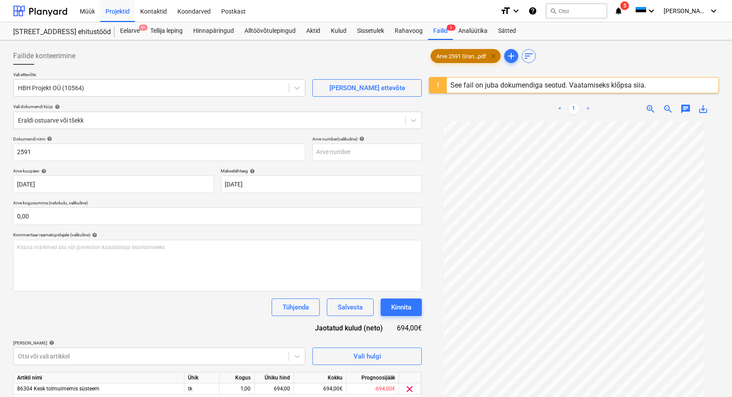
click at [493, 58] on span "clear" at bounding box center [493, 56] width 11 height 11
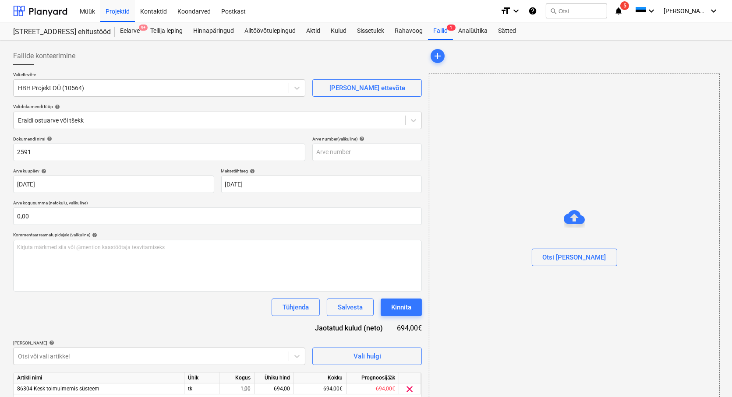
click at [654, 342] on div "Otsi [PERSON_NAME]" at bounding box center [574, 240] width 291 height 333
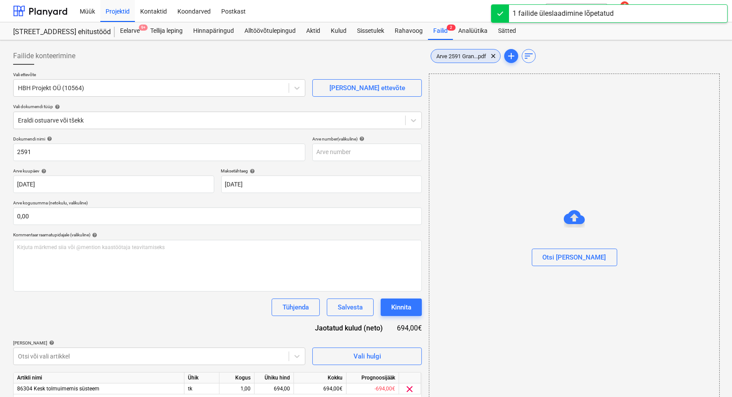
click at [452, 57] on span "Arve 2591 Gran...pdf" at bounding box center [461, 56] width 60 height 7
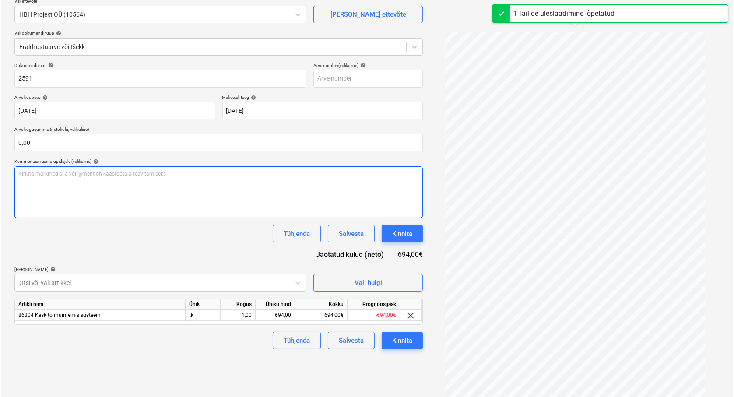
scroll to position [88, 0]
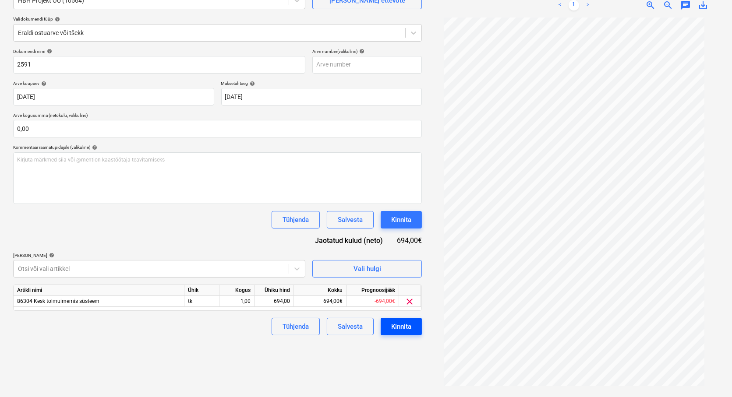
click at [403, 327] on div "Kinnita" at bounding box center [401, 326] width 20 height 11
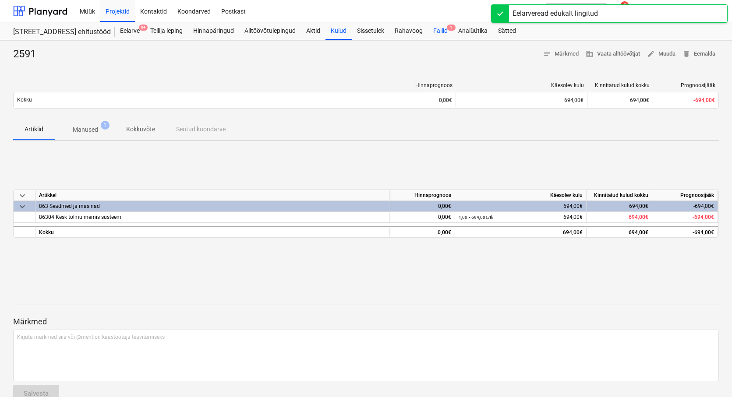
click at [441, 28] on div "Failid 1" at bounding box center [440, 31] width 25 height 18
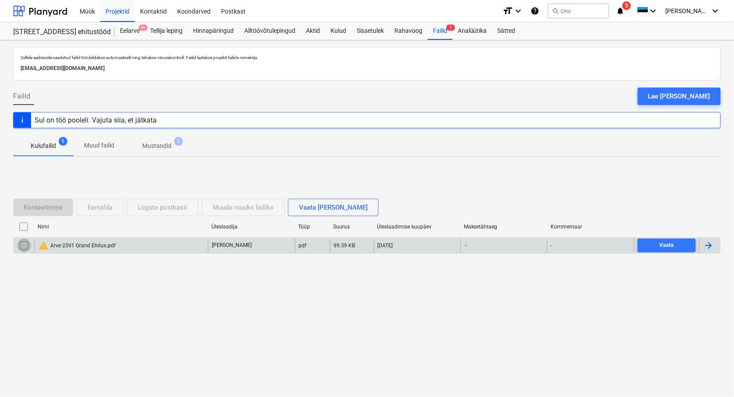
click at [23, 245] on input "checkbox" at bounding box center [24, 246] width 14 height 14
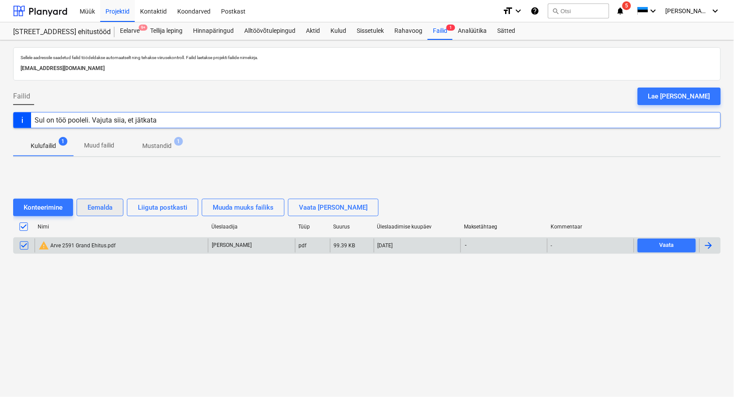
click at [106, 206] on div "Eemalda" at bounding box center [100, 207] width 25 height 11
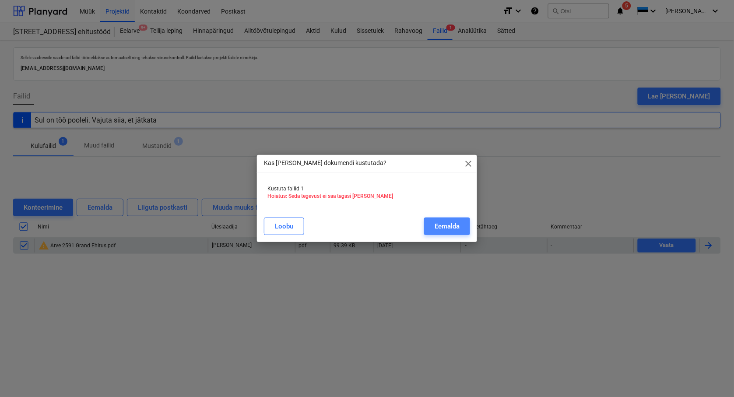
click at [441, 224] on div "Eemalda" at bounding box center [447, 226] width 25 height 11
